Goal: Information Seeking & Learning: Learn about a topic

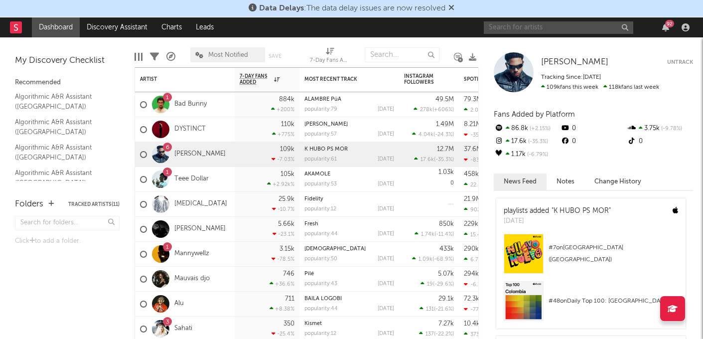
click at [542, 27] on input "text" at bounding box center [559, 27] width 150 height 12
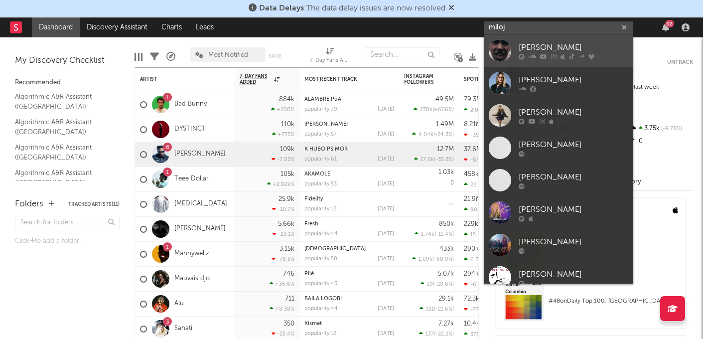
type input "miloj"
click at [547, 43] on div "[PERSON_NAME]" at bounding box center [574, 47] width 110 height 12
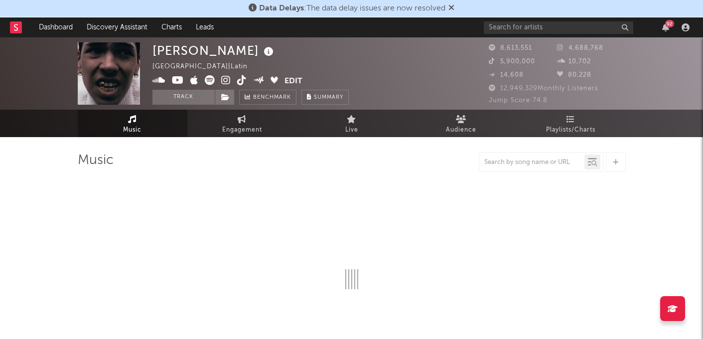
select select "6m"
